Goal: Navigation & Orientation: Go to known website

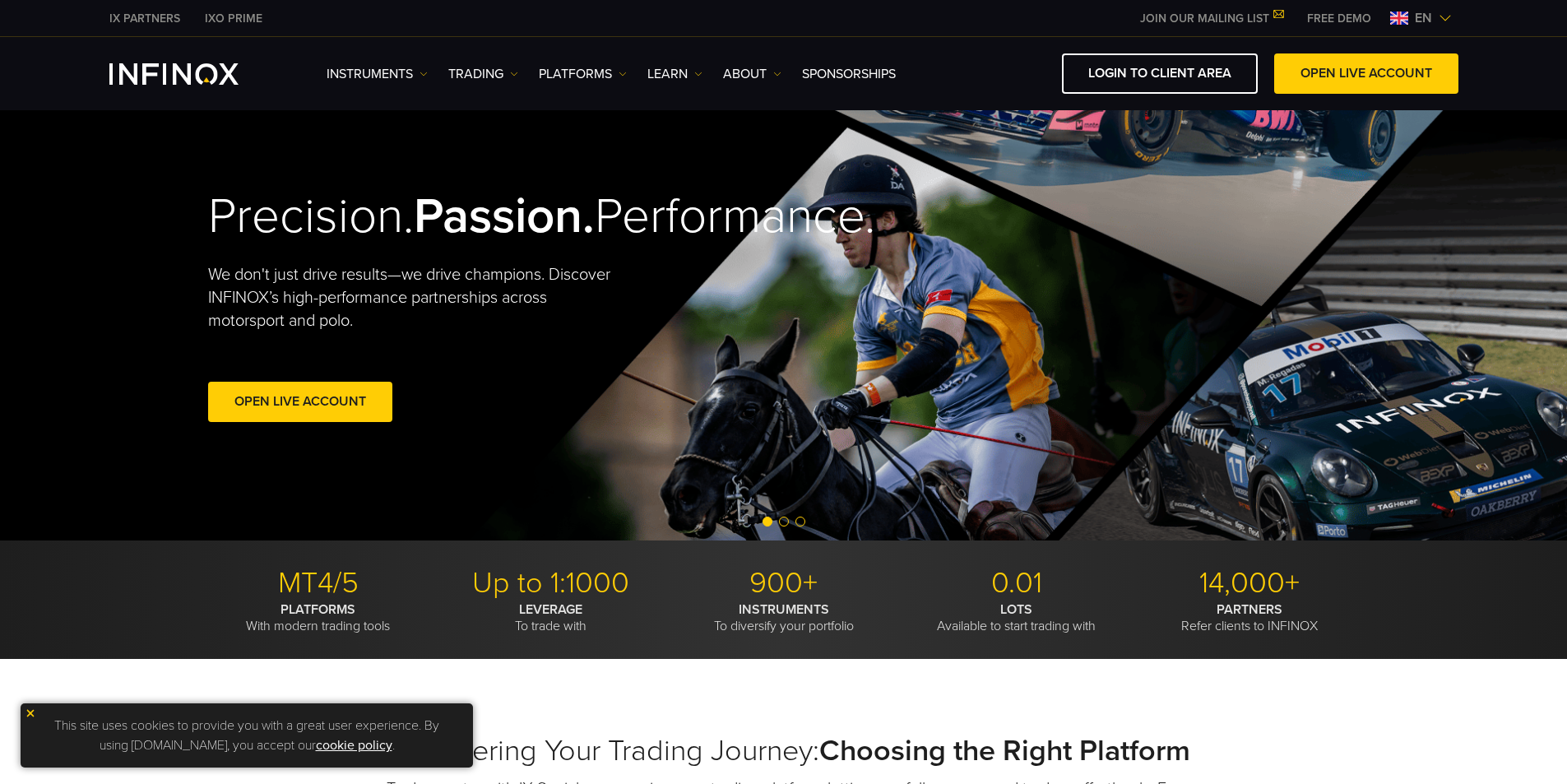
click at [1433, 23] on span "en" at bounding box center [1424, 18] width 30 height 20
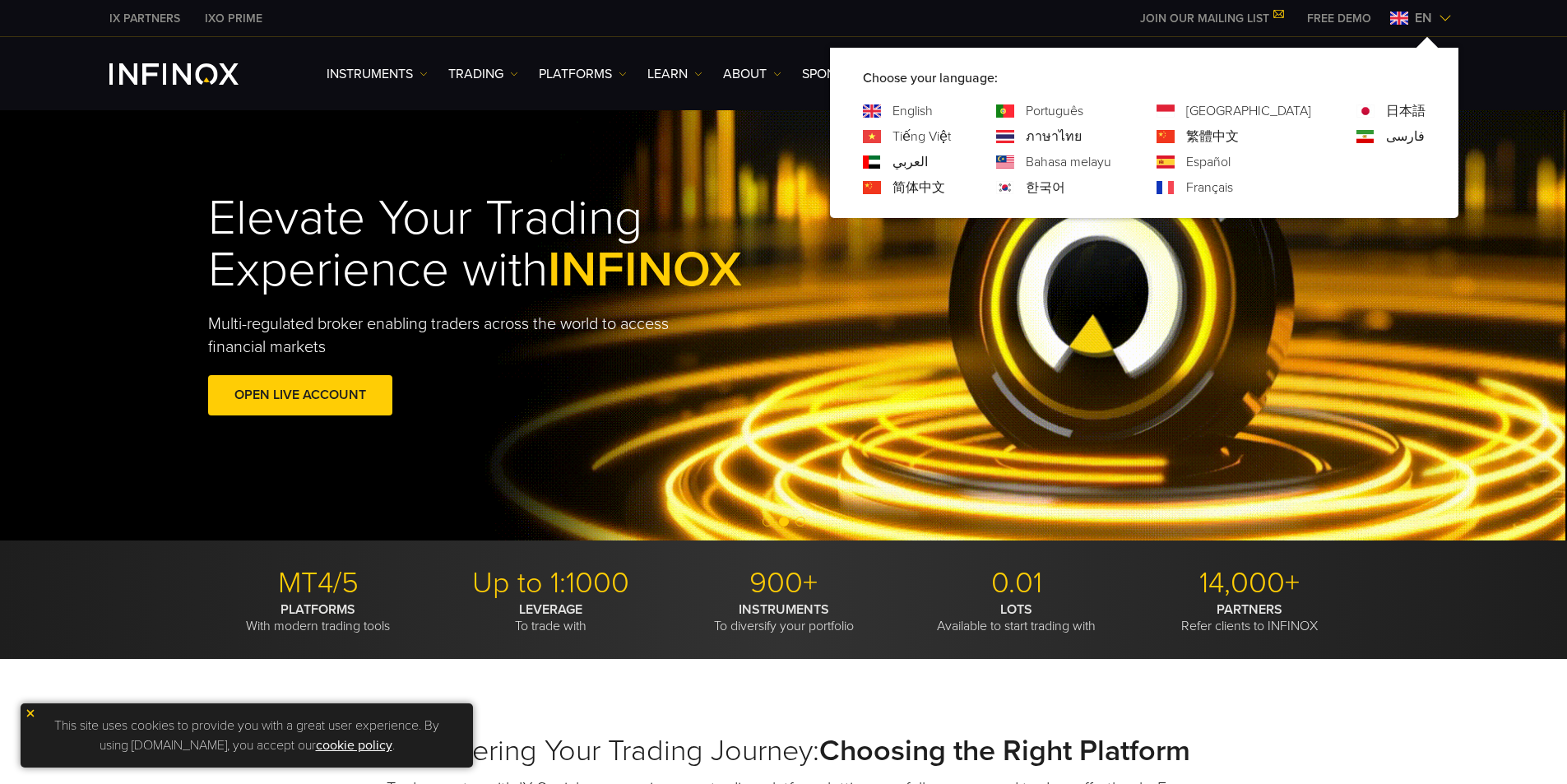
click at [1066, 190] on link "한국어" at bounding box center [1046, 187] width 40 height 20
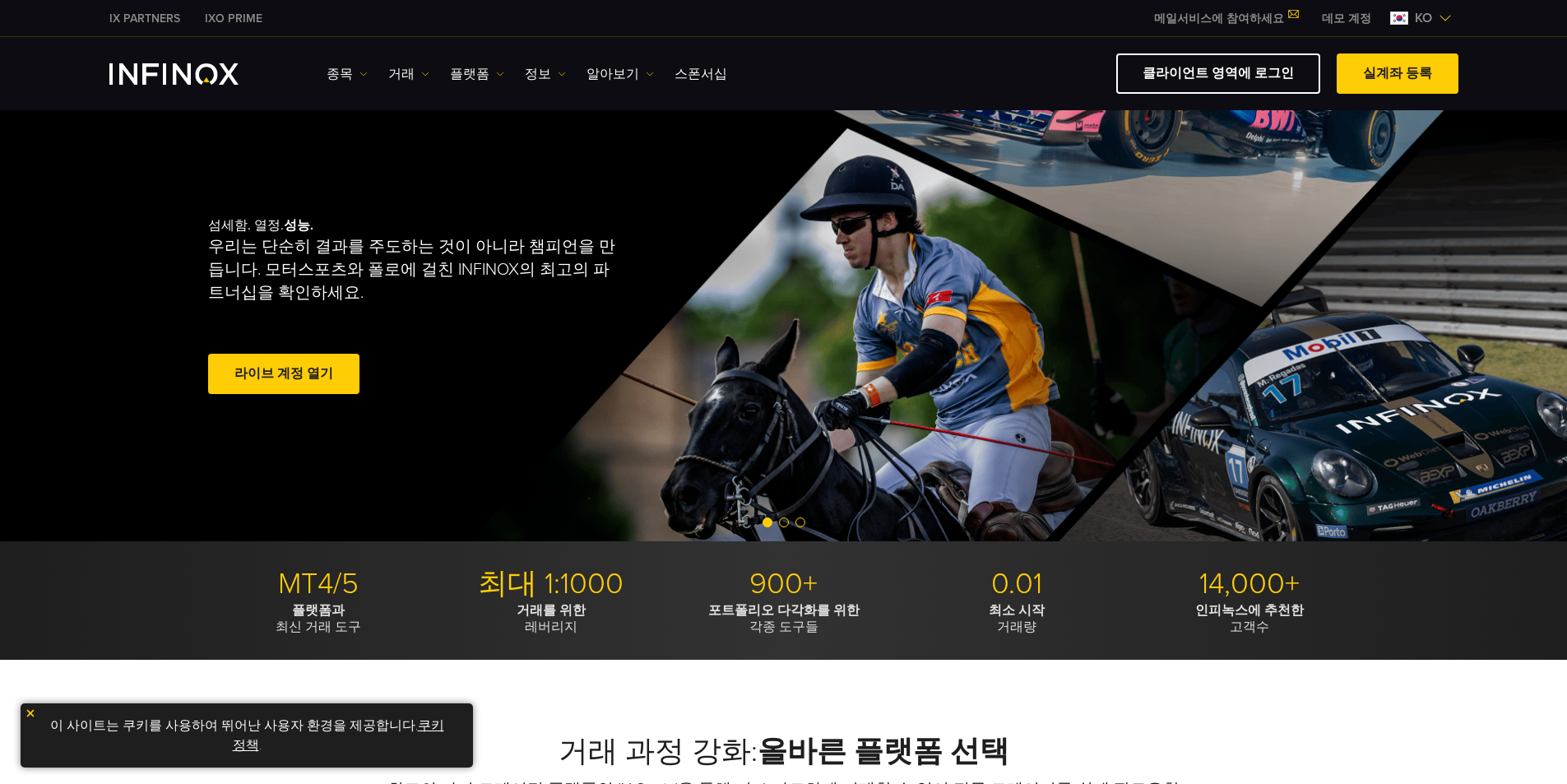
click at [1424, 15] on span "ko" at bounding box center [1424, 18] width 30 height 20
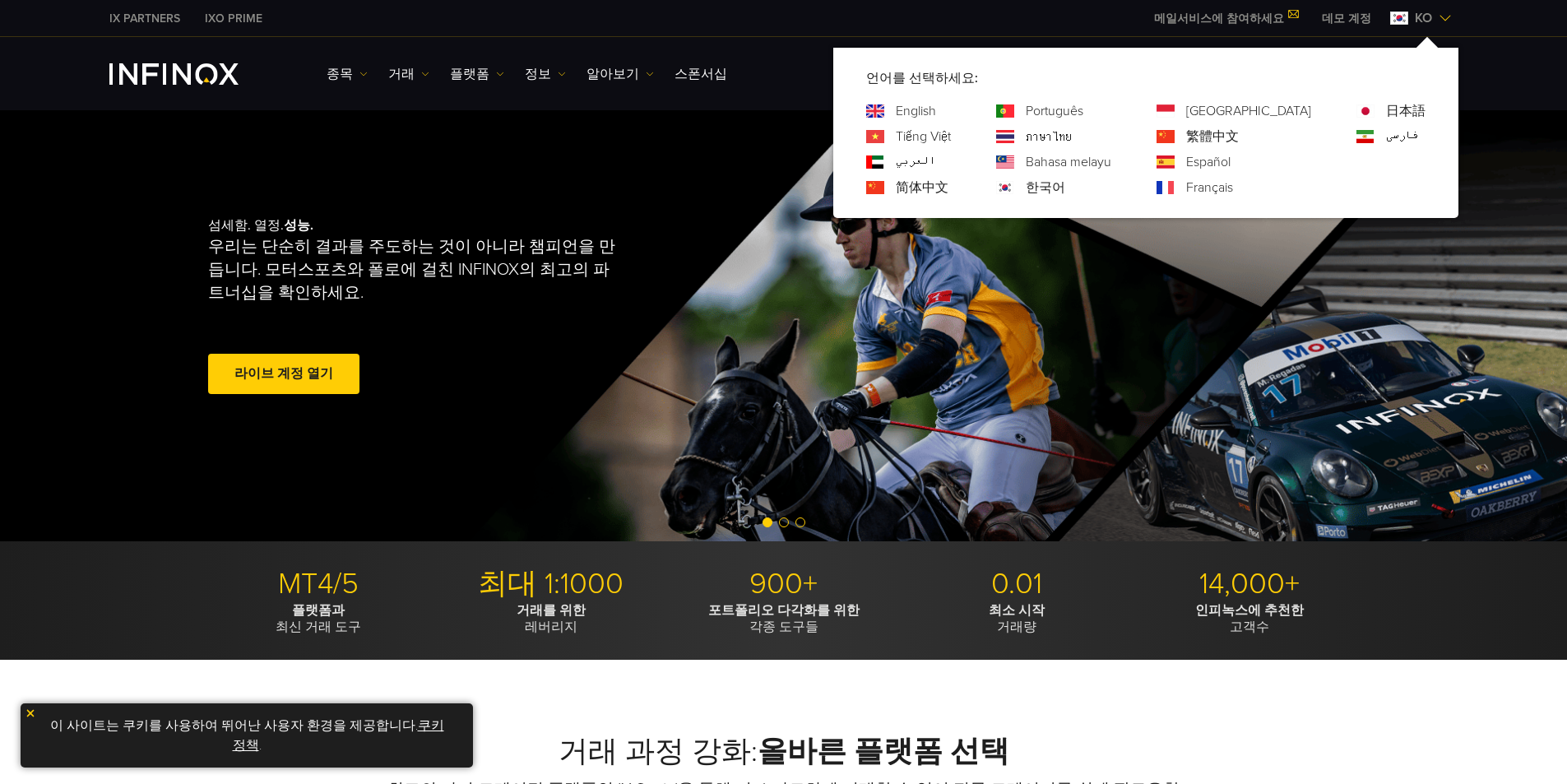
click at [949, 186] on link "简体中文" at bounding box center [922, 187] width 53 height 20
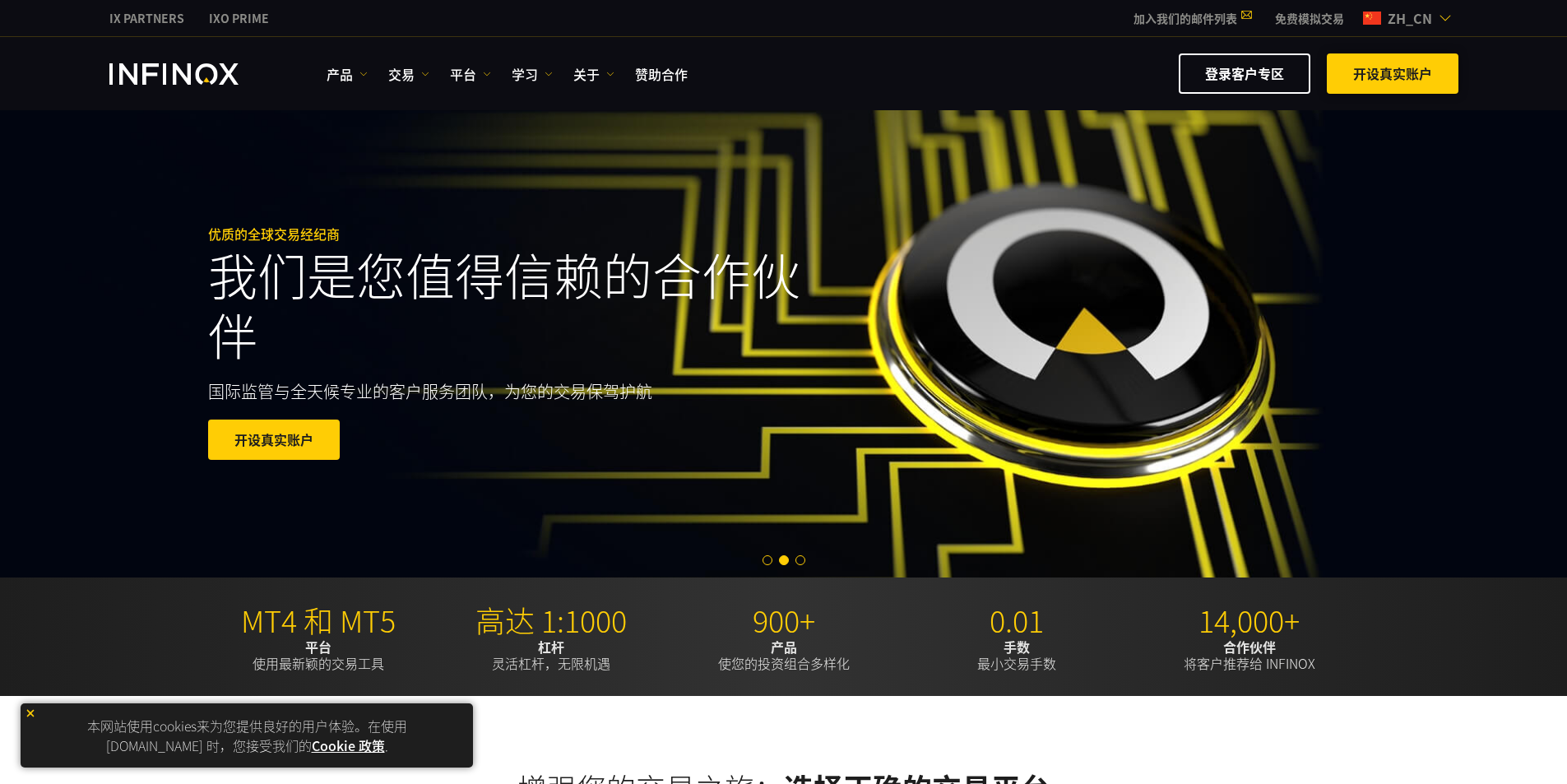
click at [1380, 81] on link "开设真实账户" at bounding box center [1392, 74] width 131 height 41
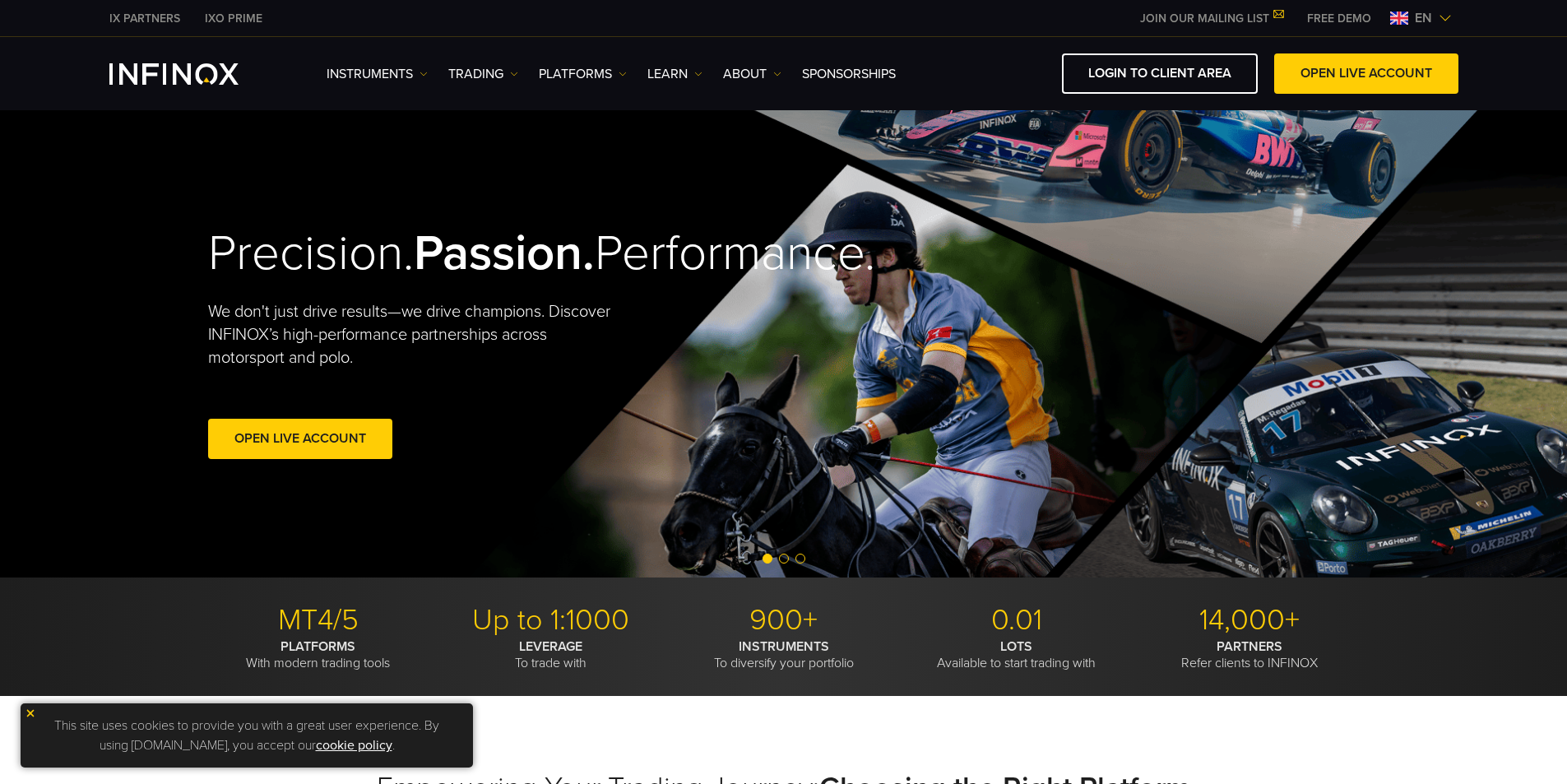
click at [1408, 21] on span "en" at bounding box center [1424, 18] width 30 height 20
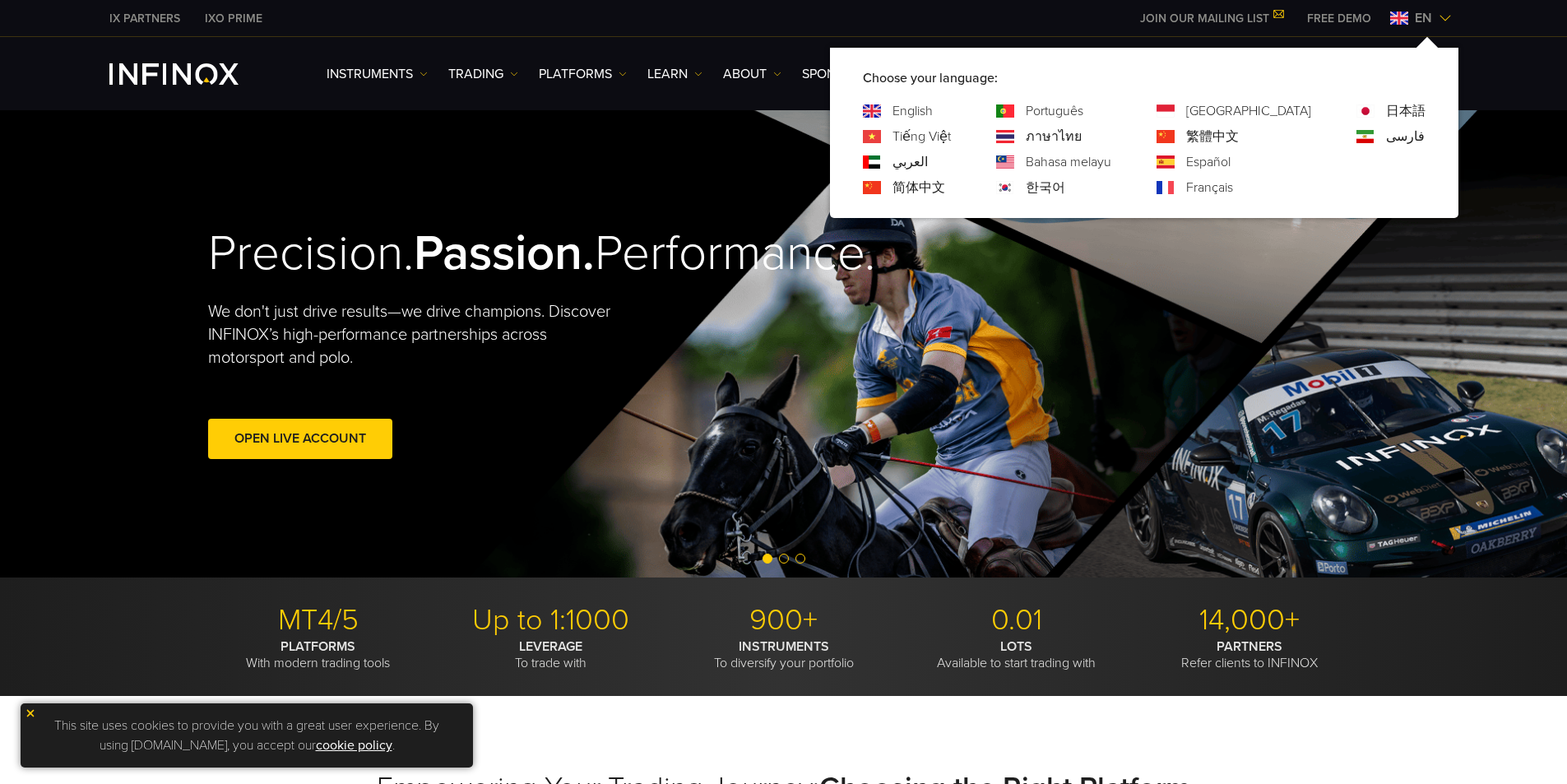
click at [945, 189] on link "简体中文" at bounding box center [919, 187] width 53 height 20
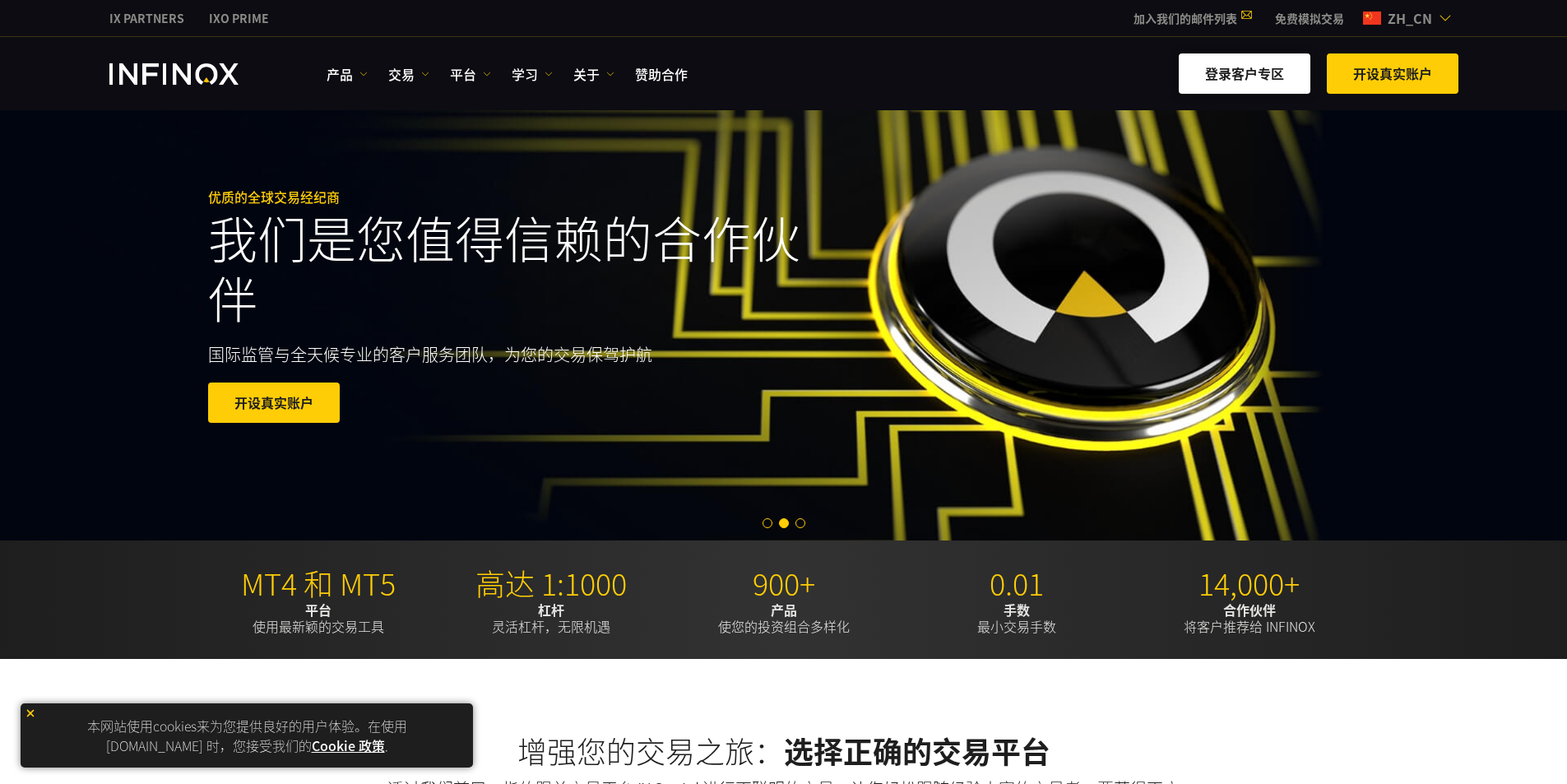
click at [1238, 75] on link "登录客户专区" at bounding box center [1244, 74] width 131 height 41
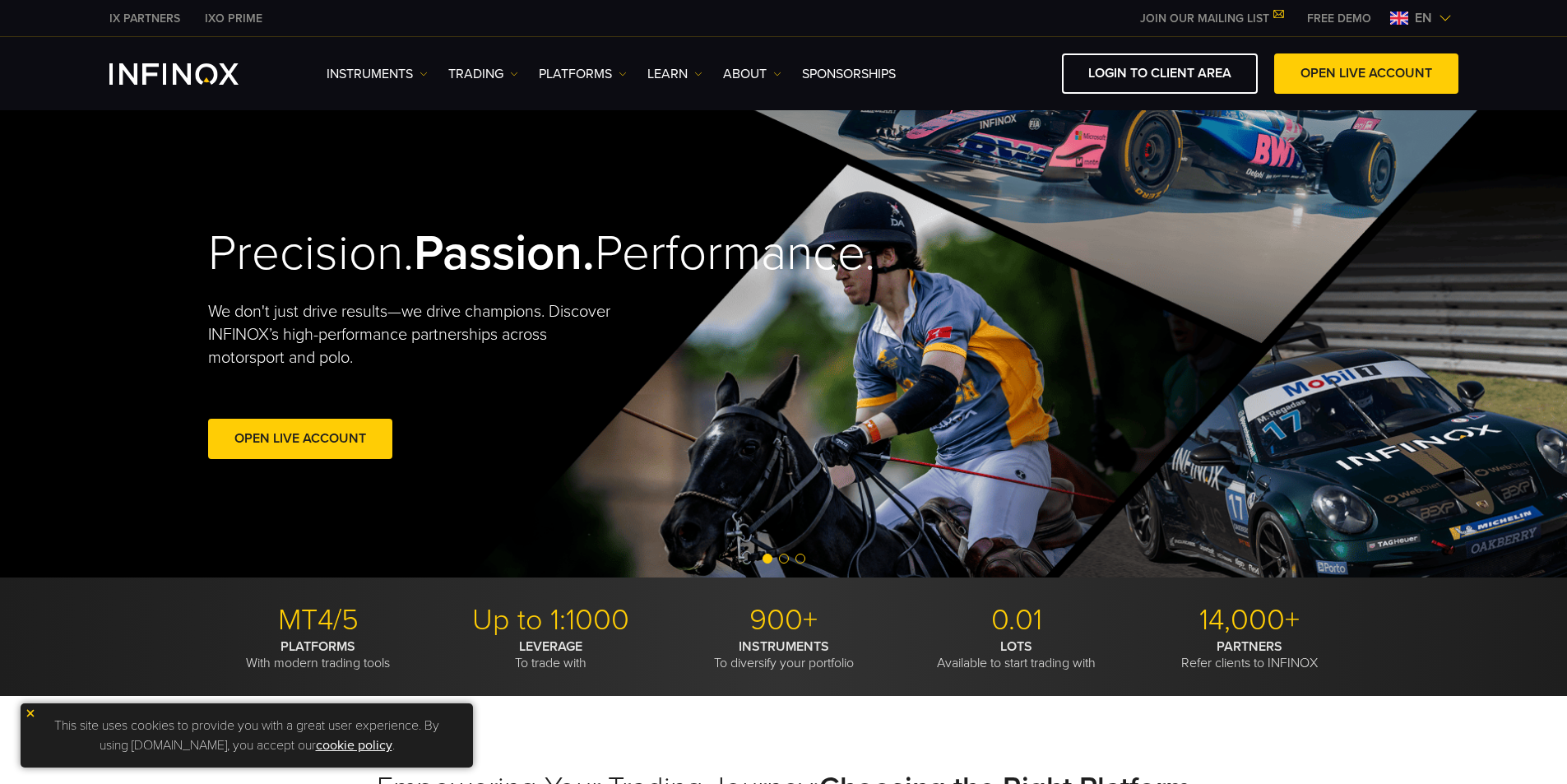
click at [1414, 15] on span "en" at bounding box center [1424, 18] width 30 height 20
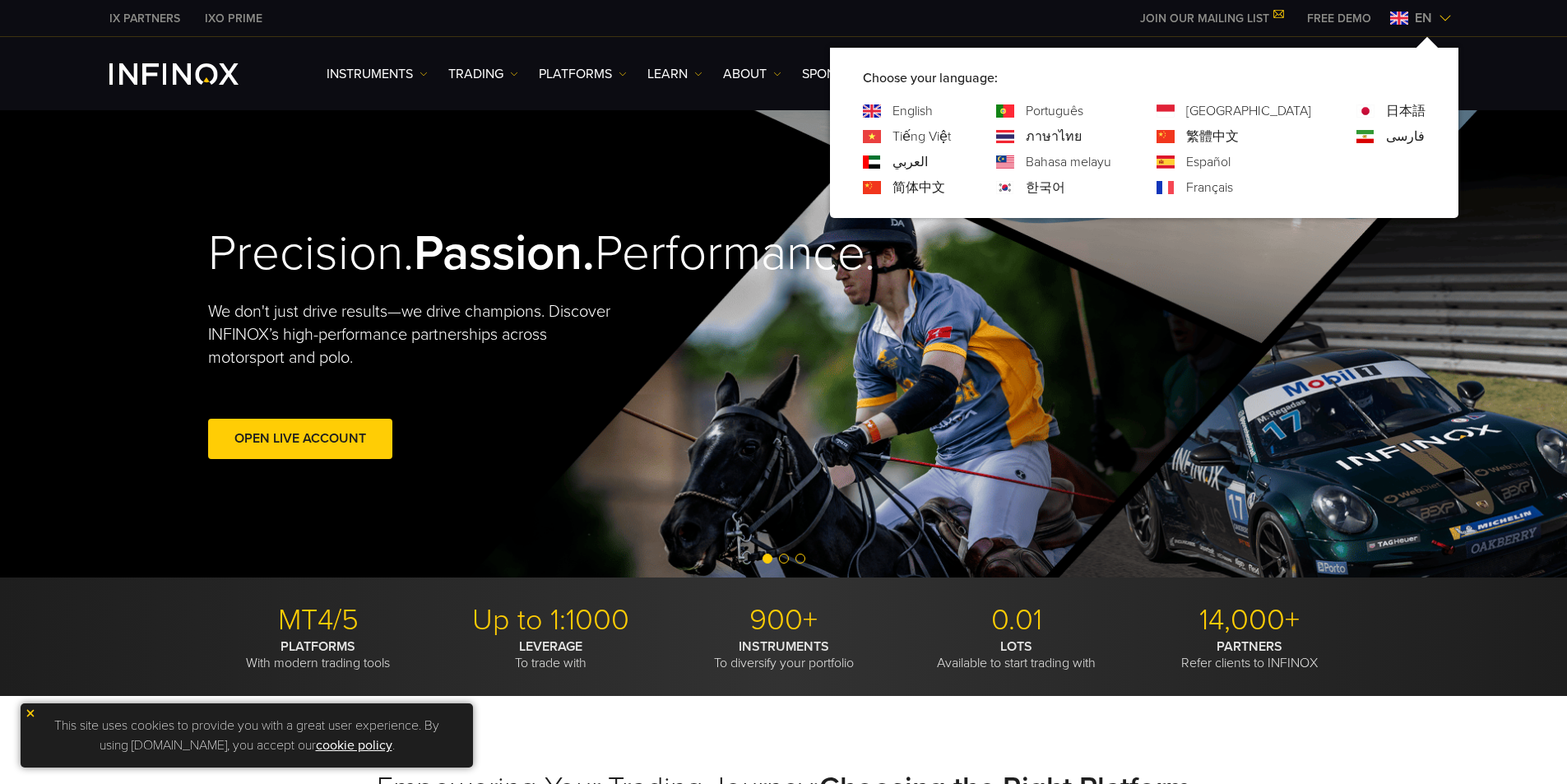
click at [945, 187] on link "简体中文" at bounding box center [919, 187] width 53 height 20
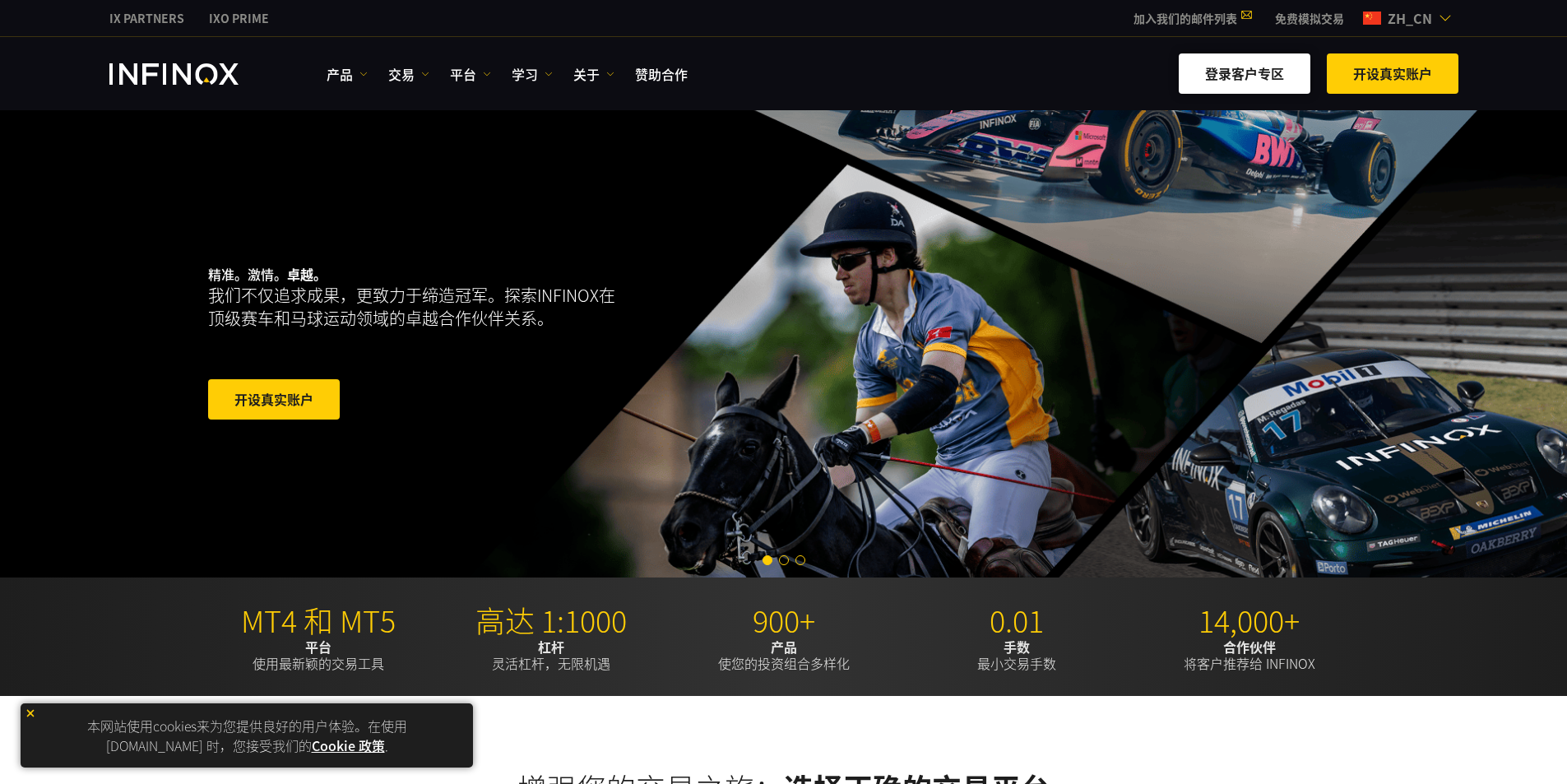
click at [1226, 82] on link "登录客户专区" at bounding box center [1244, 74] width 131 height 41
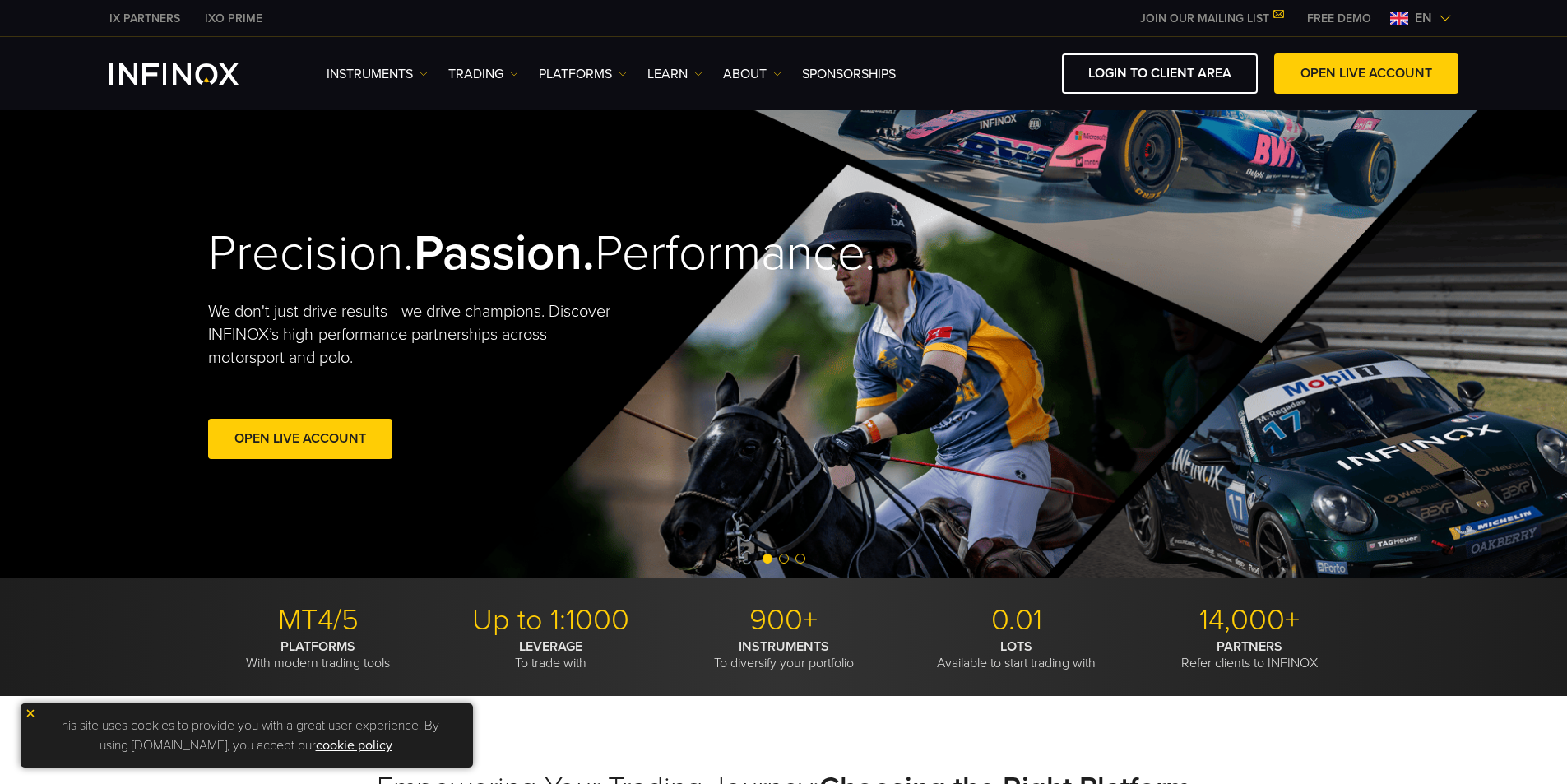
click at [1413, 16] on span "en" at bounding box center [1424, 18] width 30 height 20
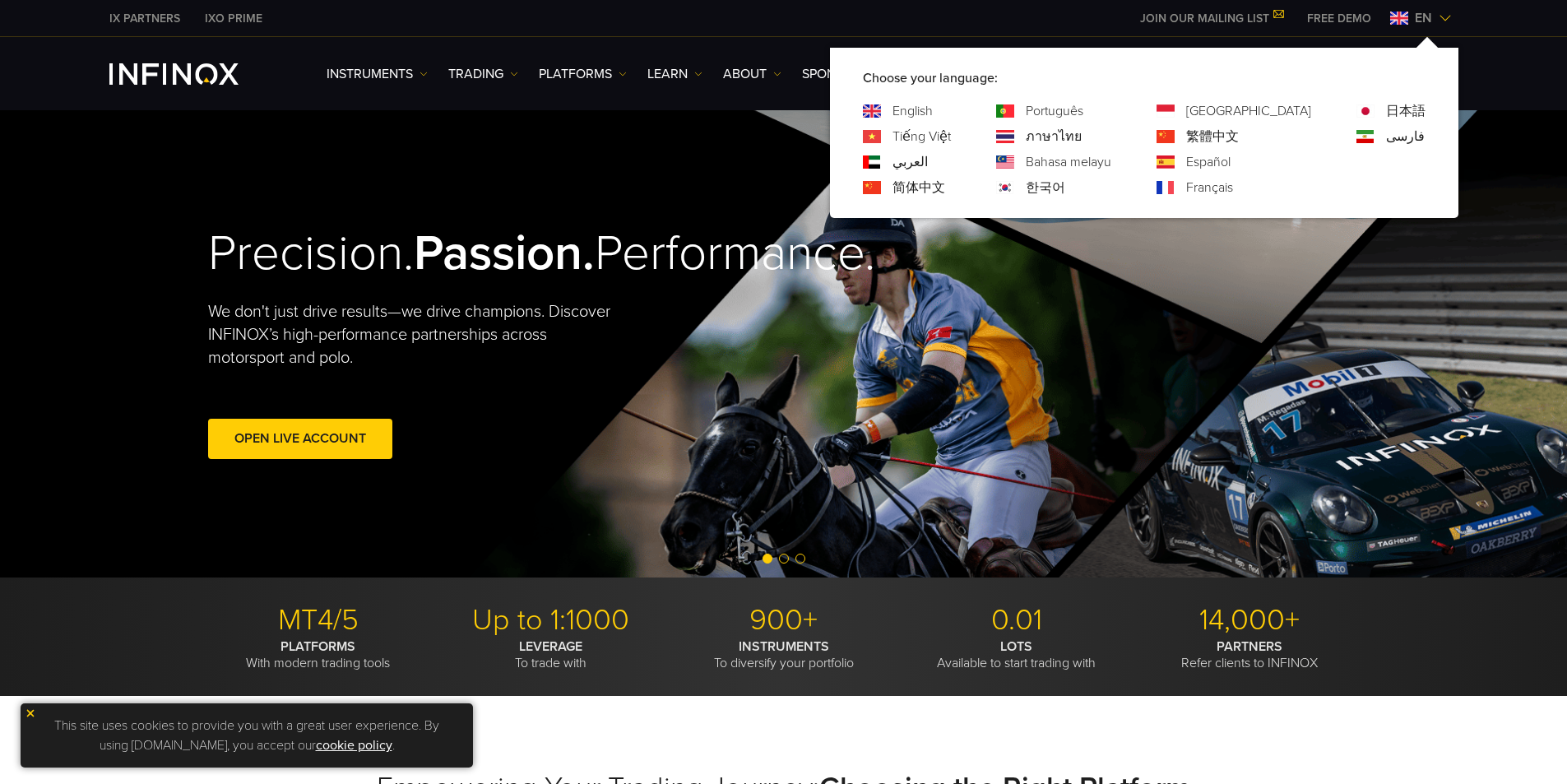
click at [1066, 192] on link "한국어" at bounding box center [1046, 187] width 40 height 20
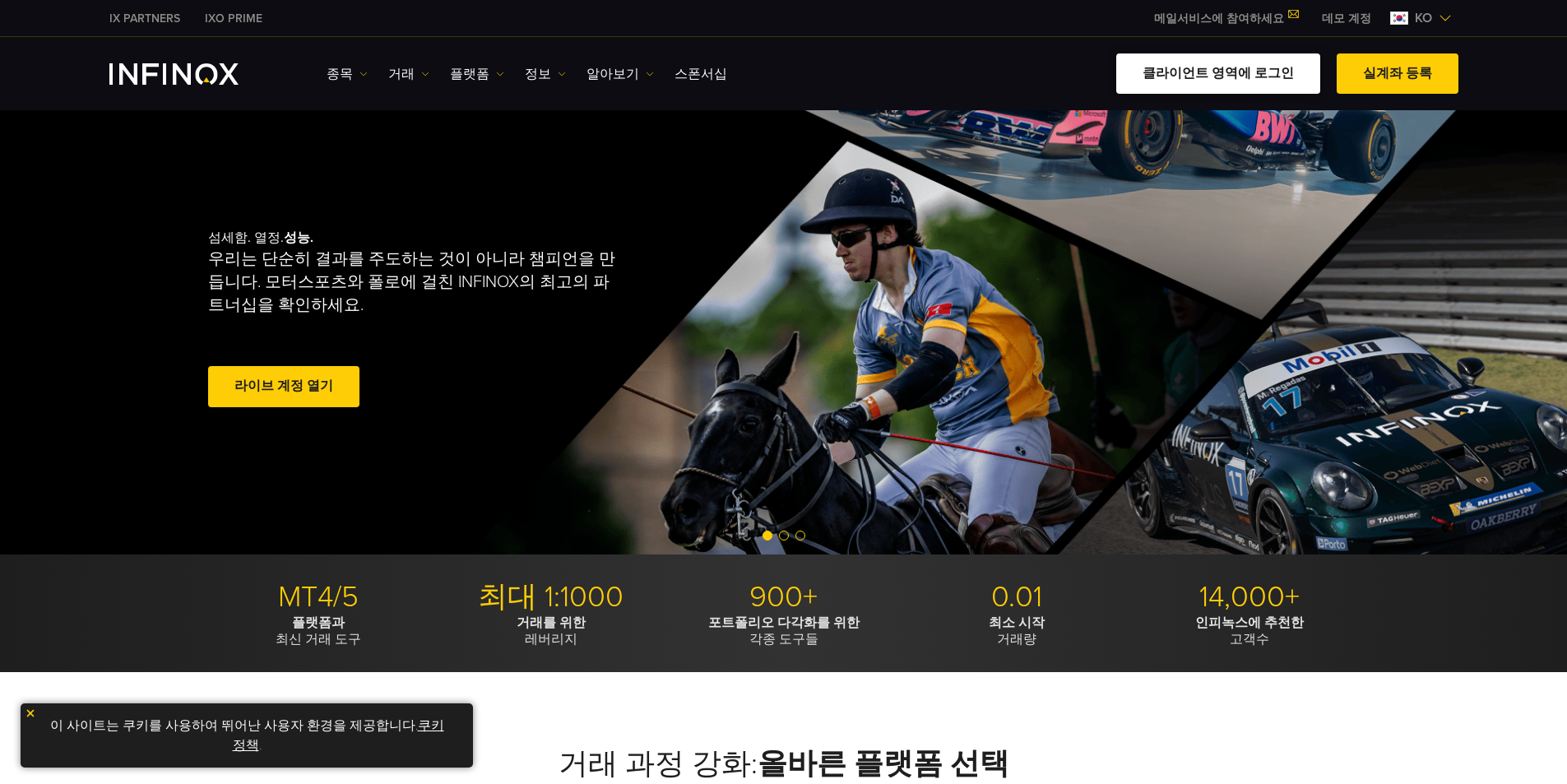
click at [1212, 71] on link "클라이언트 영역에 로그인" at bounding box center [1219, 74] width 204 height 41
